Goal: Task Accomplishment & Management: Manage account settings

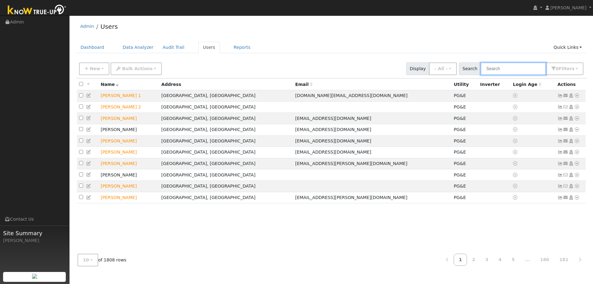
click at [516, 64] on input "text" at bounding box center [514, 68] width 66 height 13
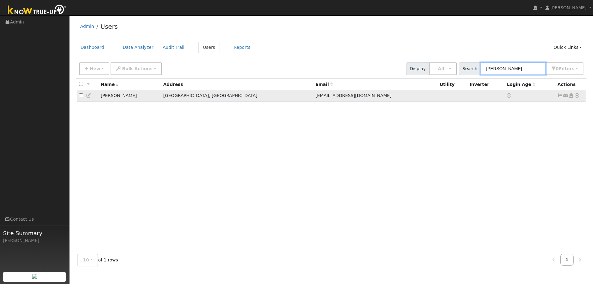
type input "[PERSON_NAME]"
click at [111, 101] on td "[PERSON_NAME]" at bounding box center [130, 95] width 62 height 11
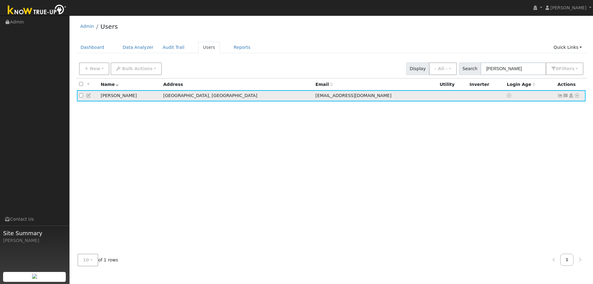
click at [109, 96] on td "[PERSON_NAME]" at bounding box center [130, 95] width 62 height 11
click at [562, 96] on icon at bounding box center [561, 95] width 6 height 4
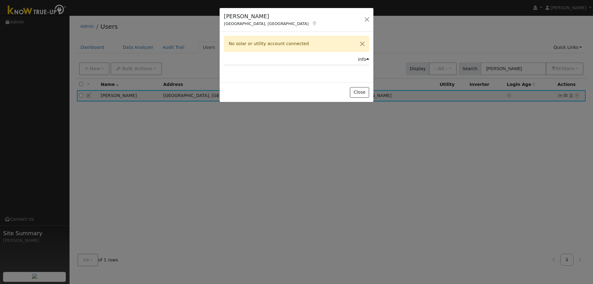
click at [362, 13] on div "[PERSON_NAME], [GEOGRAPHIC_DATA] Default Account Default Account [STREET_ADDRES…" at bounding box center [297, 20] width 154 height 24
click at [368, 19] on button "button" at bounding box center [367, 19] width 9 height 9
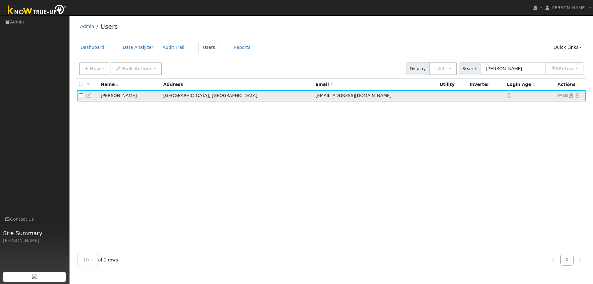
click at [579, 97] on icon at bounding box center [578, 95] width 6 height 4
click at [447, 138] on div "All None All on page None on page Name Address Email Utility Inverter Login Age…" at bounding box center [331, 164] width 511 height 170
click at [505, 98] on td at bounding box center [530, 95] width 51 height 11
click at [579, 96] on icon at bounding box center [578, 95] width 6 height 4
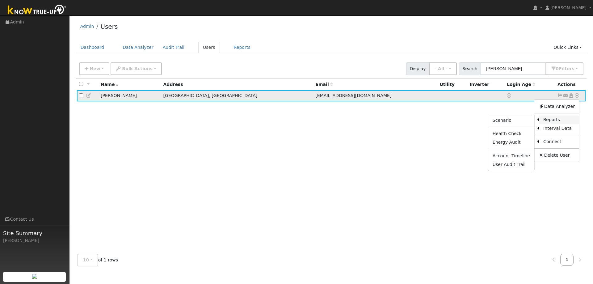
click at [553, 120] on link "Reports" at bounding box center [559, 120] width 40 height 9
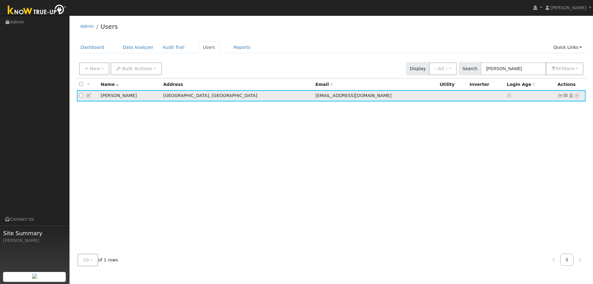
click at [349, 101] on td "[EMAIL_ADDRESS][DOMAIN_NAME]" at bounding box center [375, 95] width 124 height 11
click at [354, 97] on td "[EMAIL_ADDRESS][DOMAIN_NAME]" at bounding box center [375, 95] width 124 height 11
click at [562, 97] on icon at bounding box center [561, 95] width 6 height 4
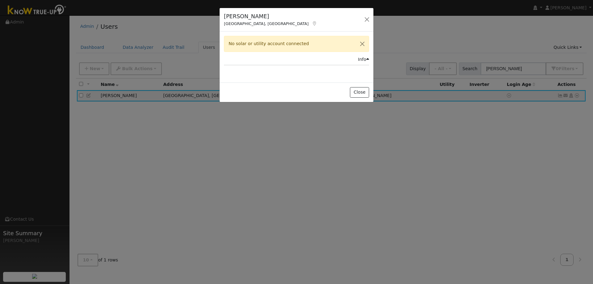
drag, startPoint x: 368, startPoint y: 25, endPoint x: 374, endPoint y: 19, distance: 8.3
click at [368, 24] on div "[PERSON_NAME], [GEOGRAPHIC_DATA] Default Account Default Account [STREET_ADDRES…" at bounding box center [297, 20] width 154 height 24
click at [365, 15] on button "button" at bounding box center [367, 19] width 9 height 9
